Goal: Find specific page/section: Find specific page/section

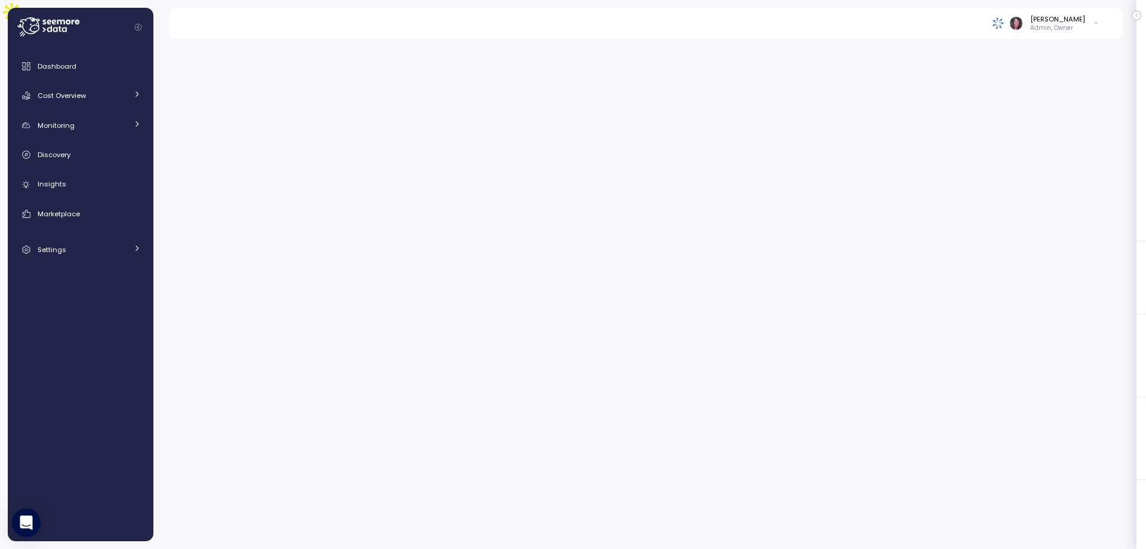
click at [1003, 26] on div "Elvire Lukov Admin, Owner" at bounding box center [645, 23] width 925 height 31
click at [1005, 23] on img at bounding box center [998, 23] width 13 height 13
click at [1021, 75] on div "Paychex" at bounding box center [1041, 78] width 78 height 11
click at [74, 96] on span "Cost Overview" at bounding box center [62, 96] width 48 height 10
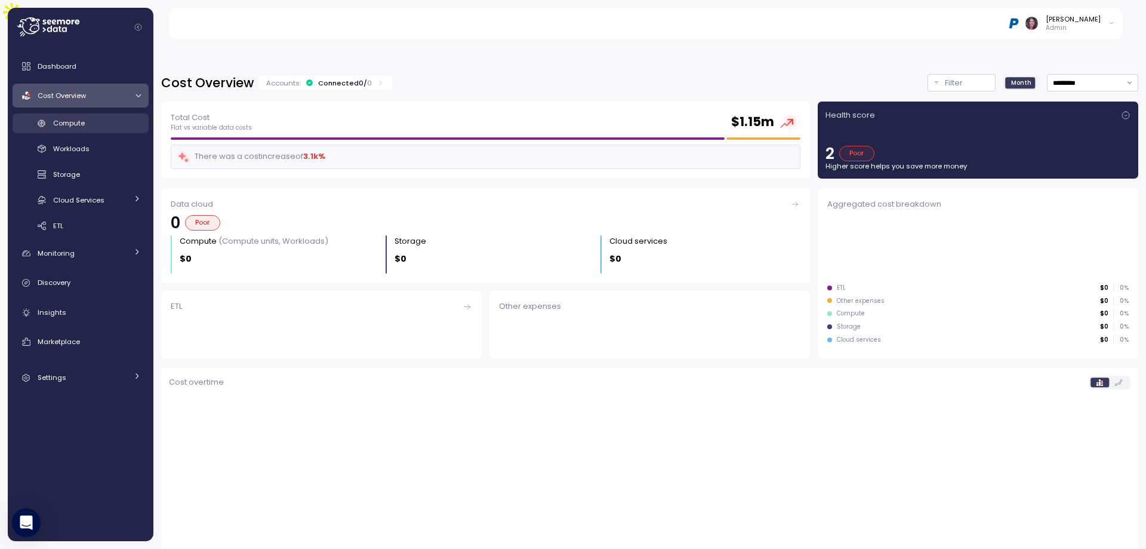
click at [87, 128] on div "Compute" at bounding box center [97, 123] width 88 height 12
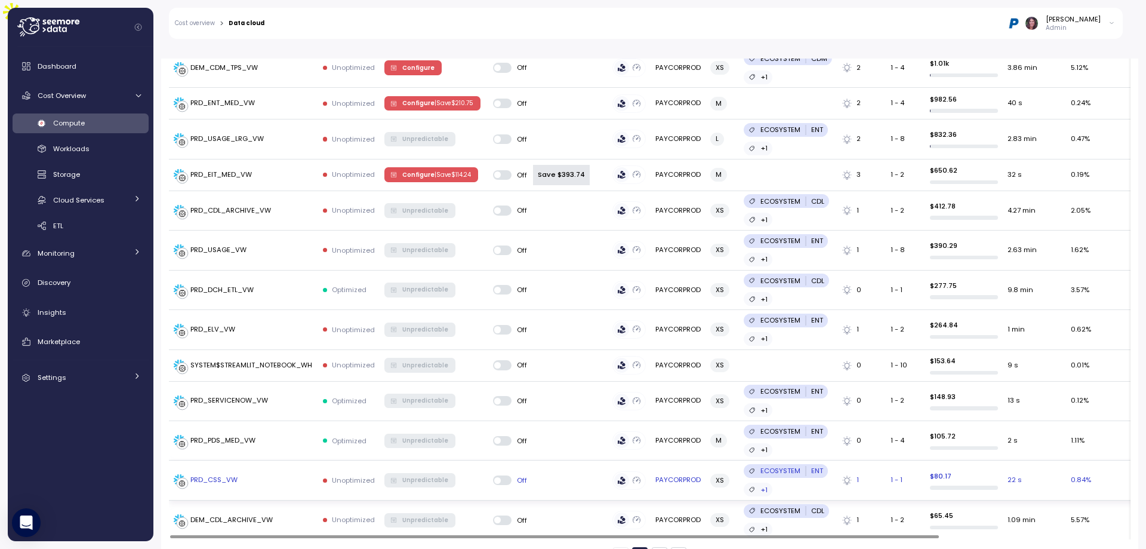
scroll to position [1836, 0]
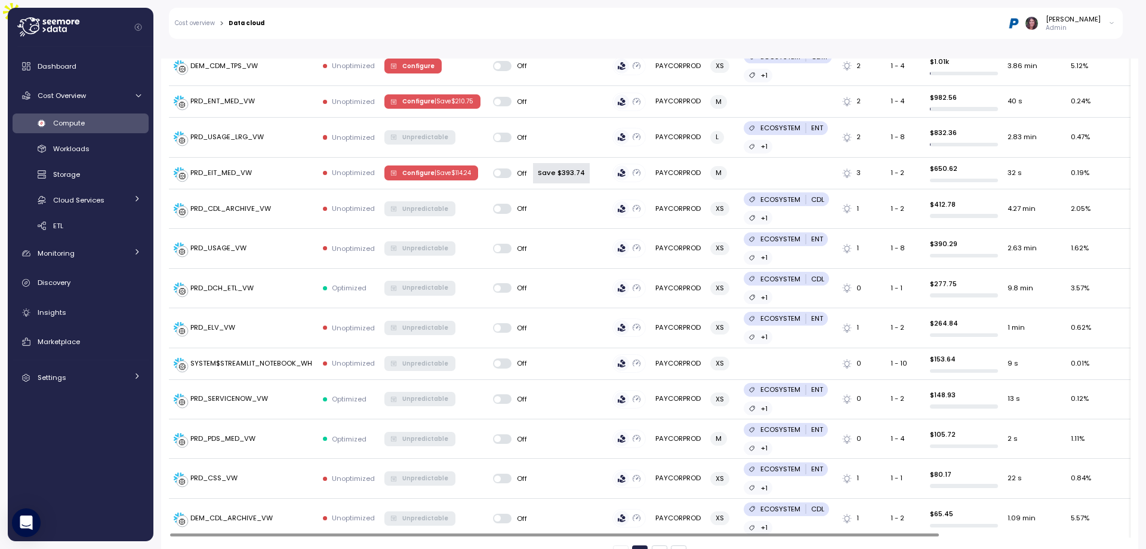
click at [652, 545] on button "2" at bounding box center [660, 553] width 16 height 16
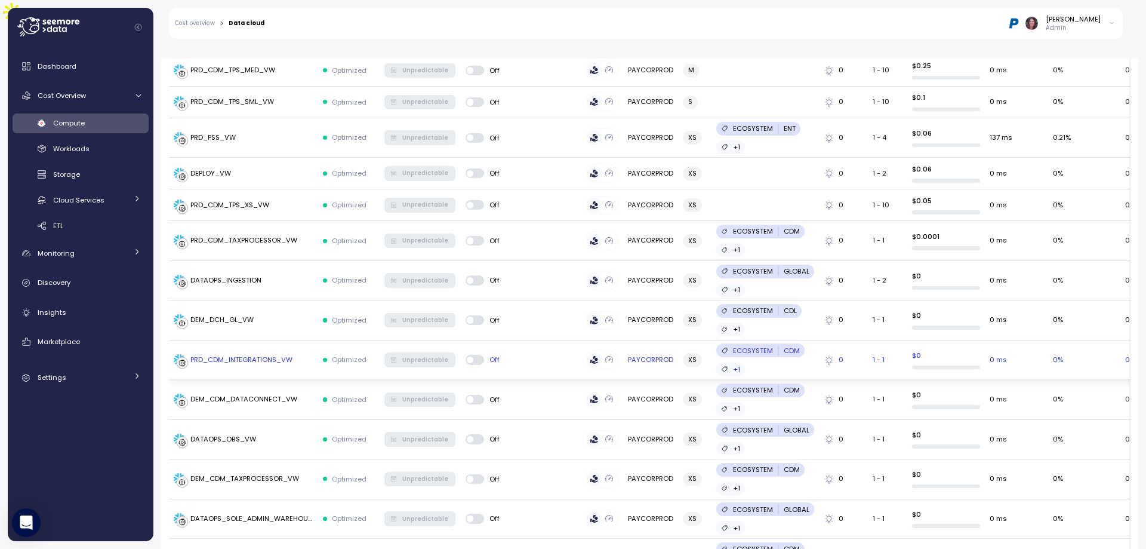
scroll to position [835, 0]
